Goal: Task Accomplishment & Management: Manage account settings

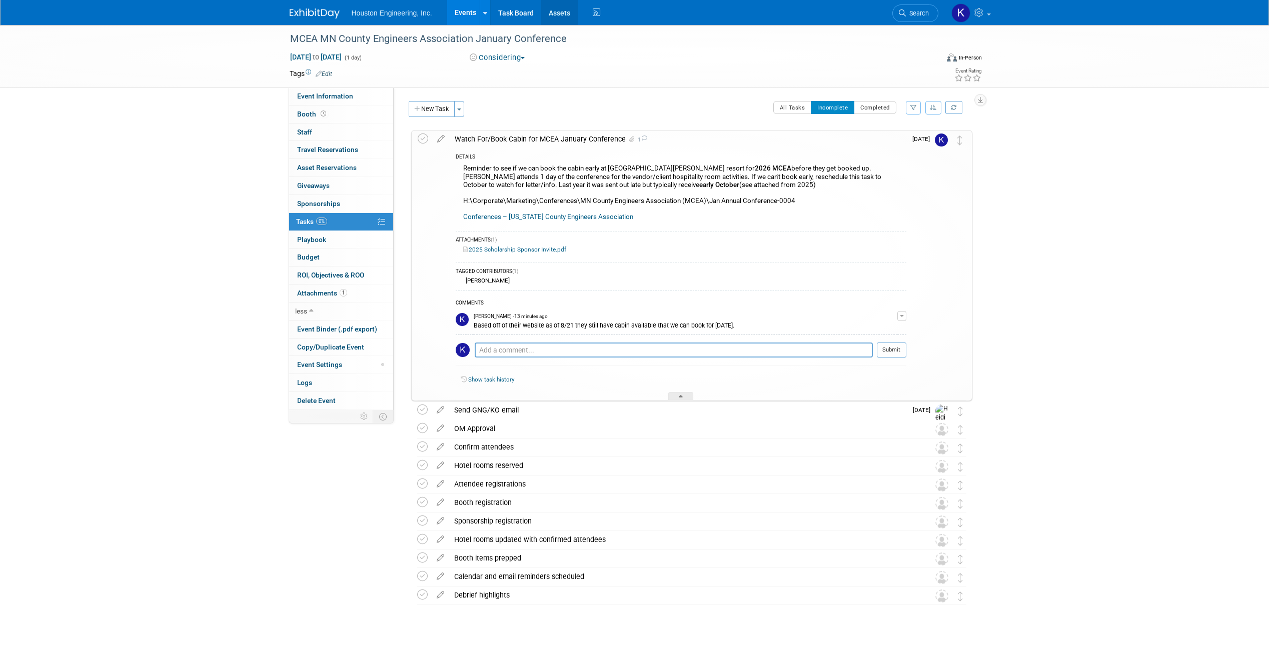
click at [568, 8] on link "Assets" at bounding box center [559, 12] width 37 height 25
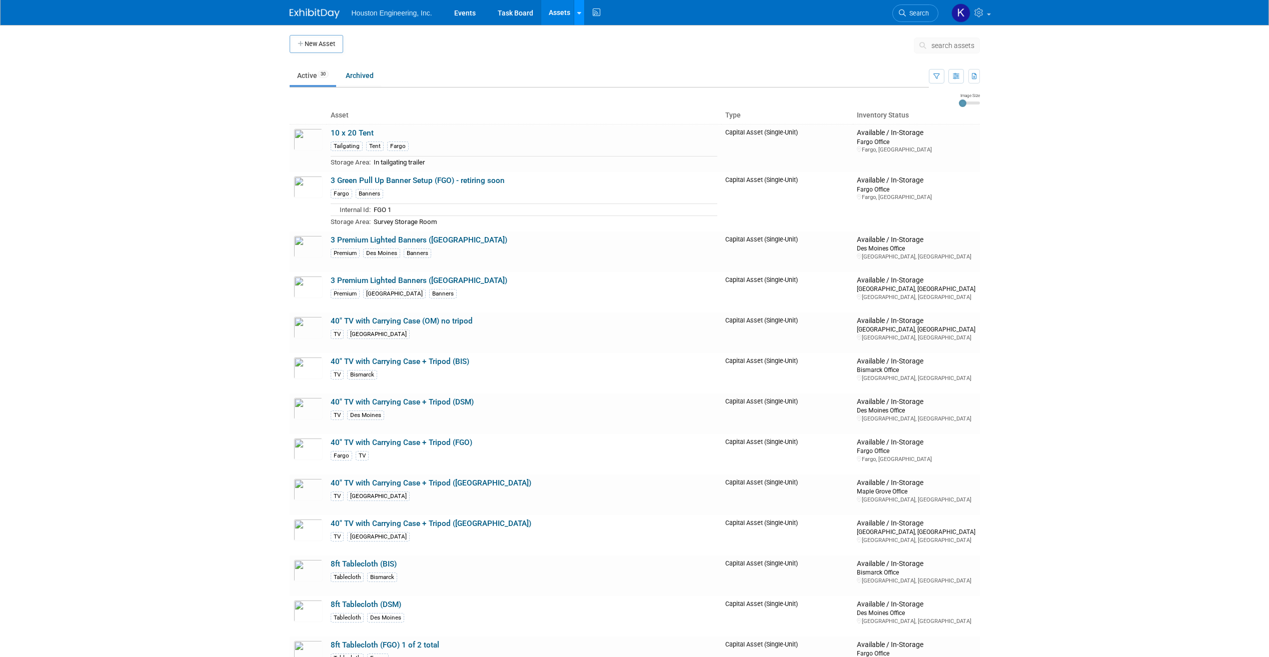
click at [579, 12] on icon at bounding box center [579, 13] width 4 height 7
click at [624, 84] on link "Storage Locations" at bounding box center [618, 89] width 89 height 16
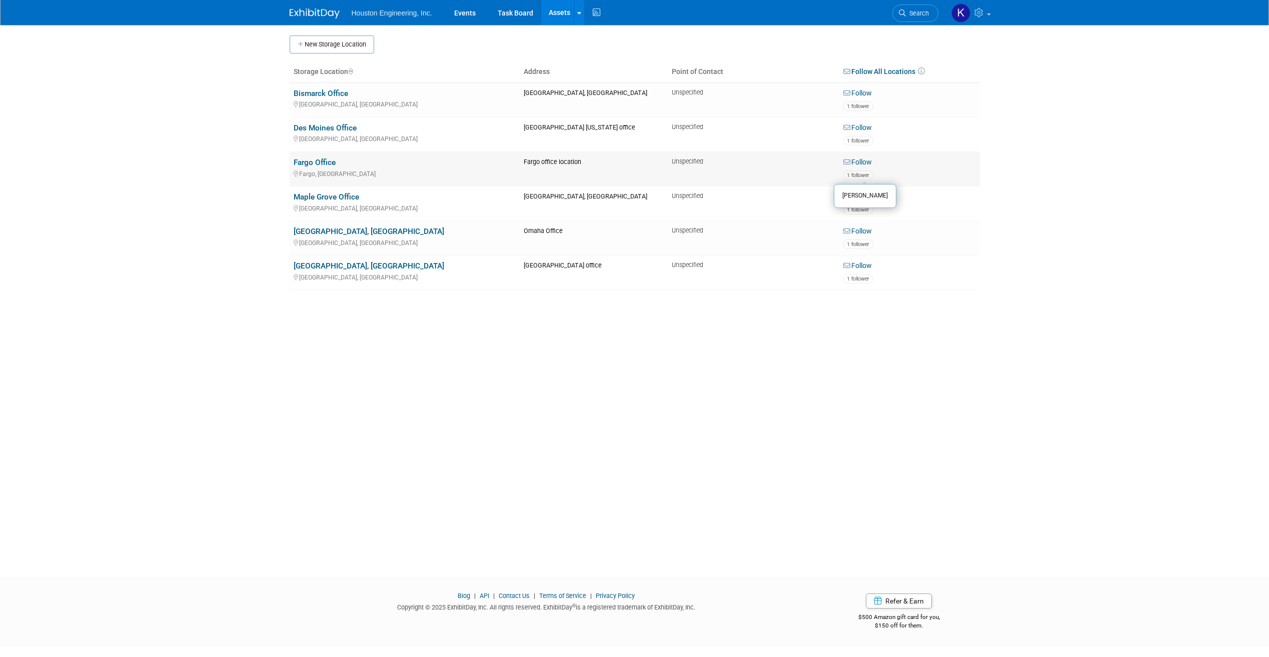
click at [861, 177] on span "1 follower" at bounding box center [858, 175] width 23 height 7
click at [861, 162] on link "Follow" at bounding box center [858, 162] width 29 height 9
